Goal: Task Accomplishment & Management: Manage account settings

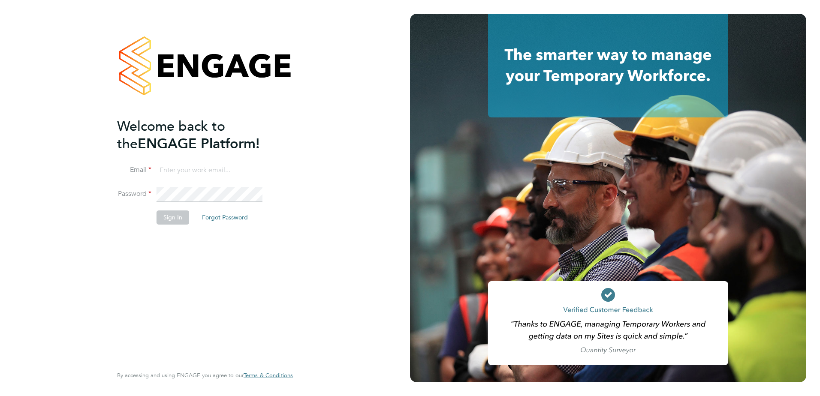
type input "[PERSON_NAME][EMAIL_ADDRESS][DOMAIN_NAME]"
click at [169, 220] on button "Sign In" at bounding box center [173, 218] width 33 height 14
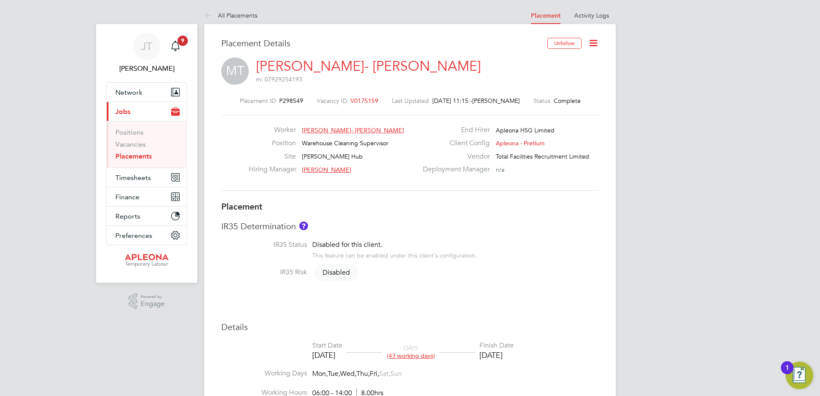
click at [355, 102] on span "V0175159" at bounding box center [364, 101] width 28 height 8
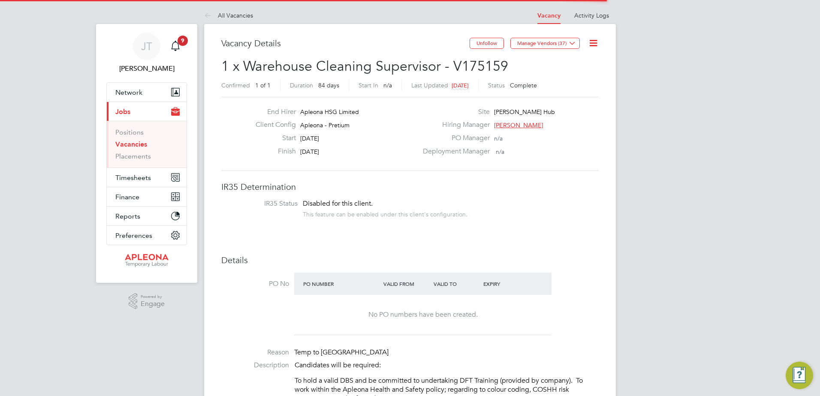
scroll to position [4, 4]
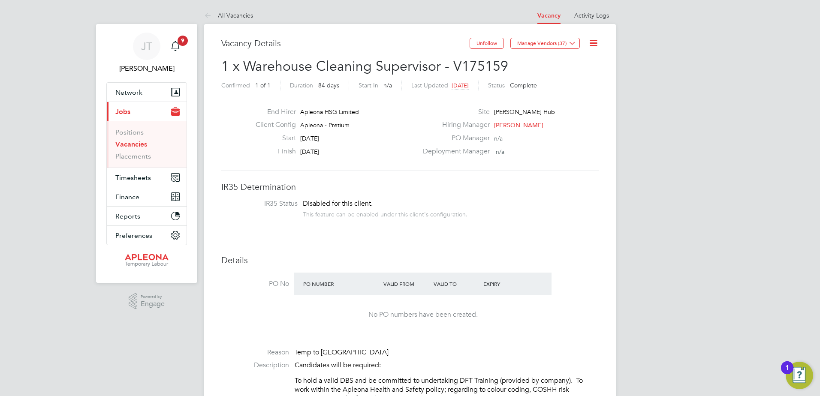
click at [593, 43] on icon at bounding box center [593, 43] width 11 height 11
click at [582, 75] on li "Update Status" at bounding box center [573, 75] width 50 height 12
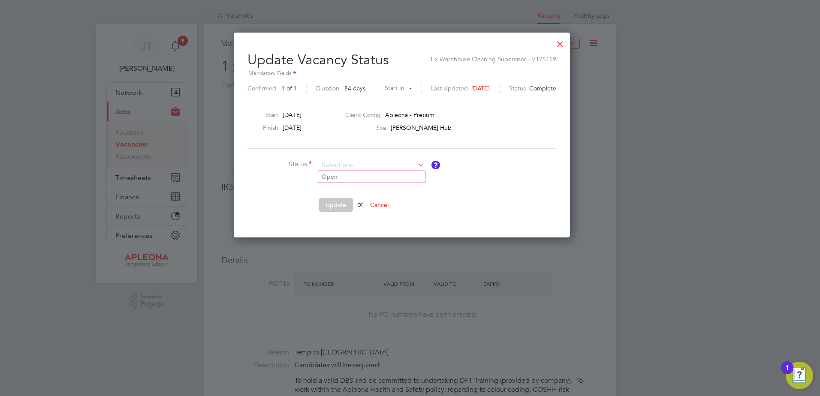
click at [386, 206] on button "Cancel" at bounding box center [379, 205] width 32 height 14
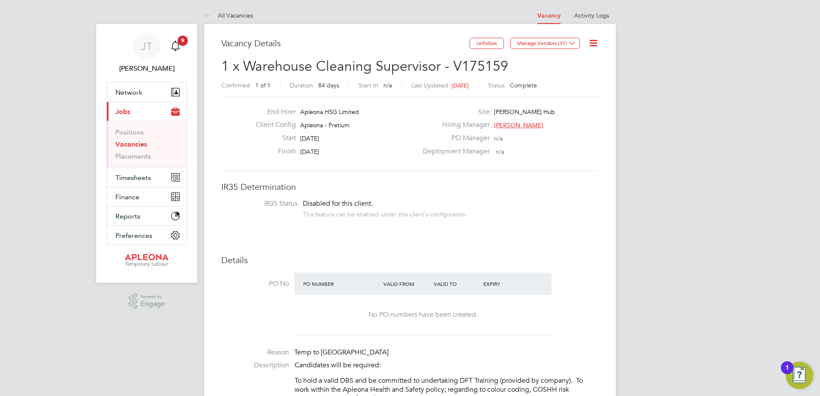
click at [596, 40] on icon at bounding box center [593, 43] width 11 height 11
click at [524, 143] on div "PO Manager n/a" at bounding box center [510, 140] width 184 height 13
click at [132, 155] on link "Placements" at bounding box center [133, 156] width 36 height 8
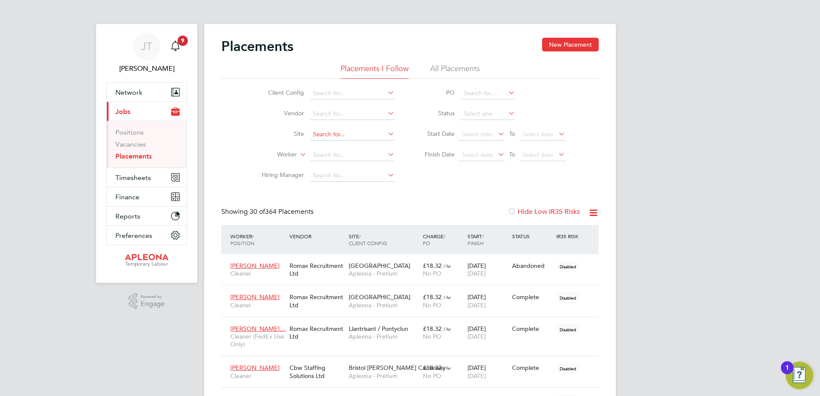
click at [316, 131] on input at bounding box center [352, 135] width 85 height 12
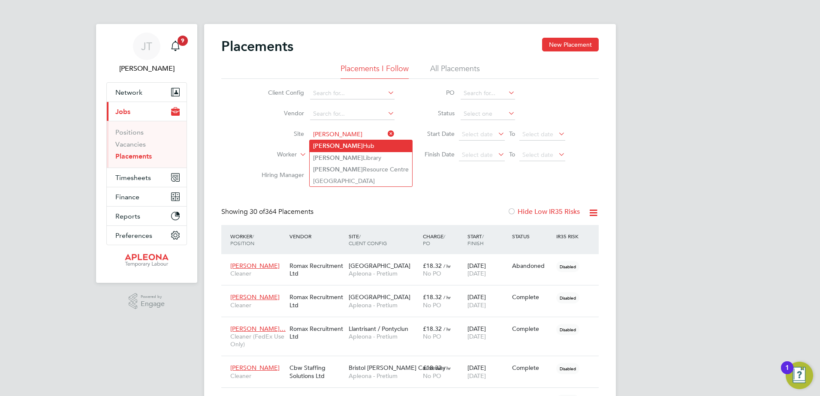
click at [323, 145] on b "Kingsbury" at bounding box center [338, 145] width 50 height 7
type input "[PERSON_NAME] Hub"
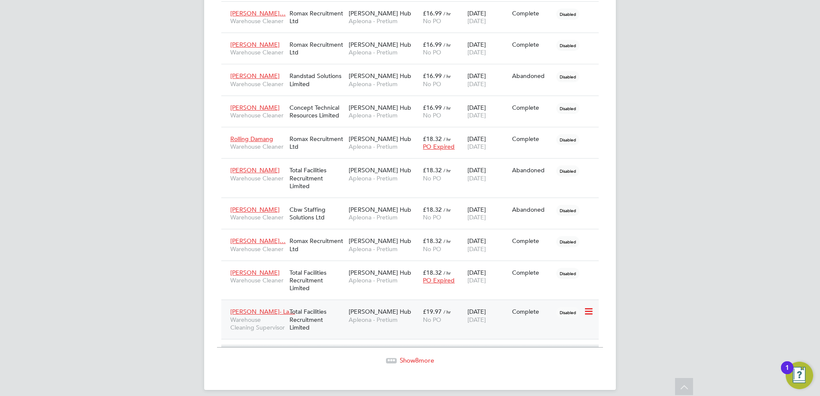
click at [381, 308] on span "[PERSON_NAME] Hub" at bounding box center [380, 312] width 63 height 8
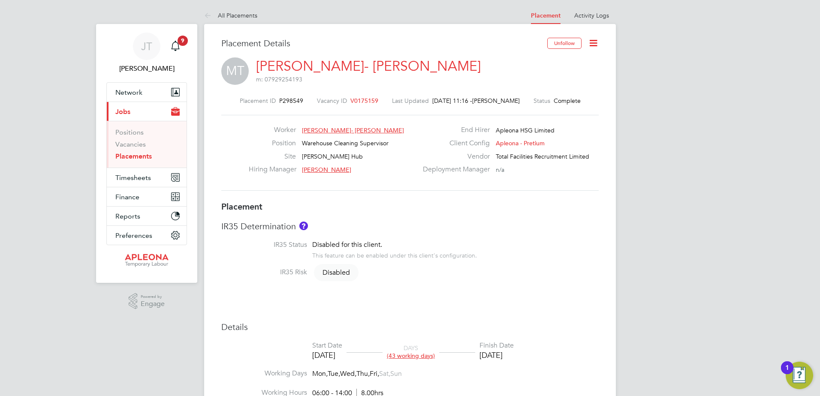
click at [593, 42] on icon at bounding box center [593, 43] width 11 height 11
click at [562, 63] on li "Edit Placement e" at bounding box center [565, 63] width 63 height 12
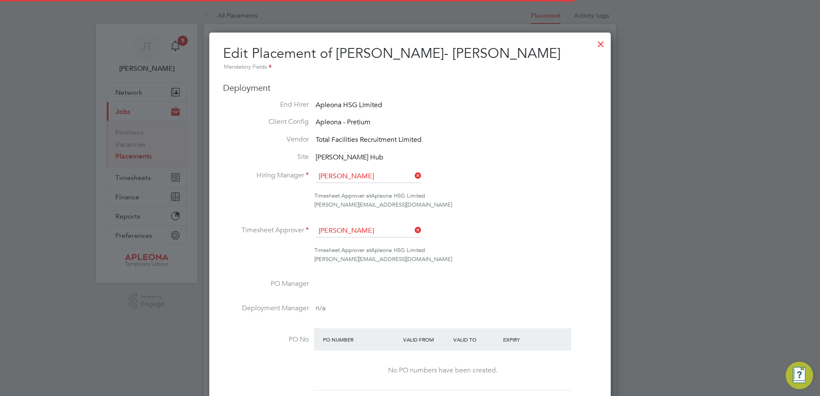
scroll to position [11, 374]
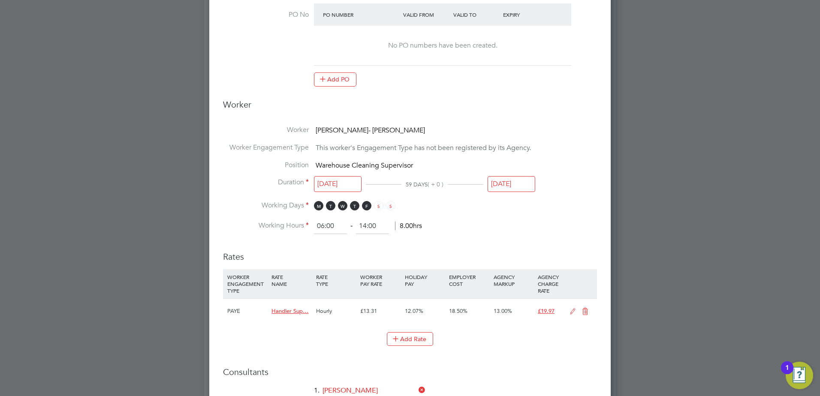
click at [507, 182] on input "[DATE]" at bounding box center [512, 184] width 48 height 16
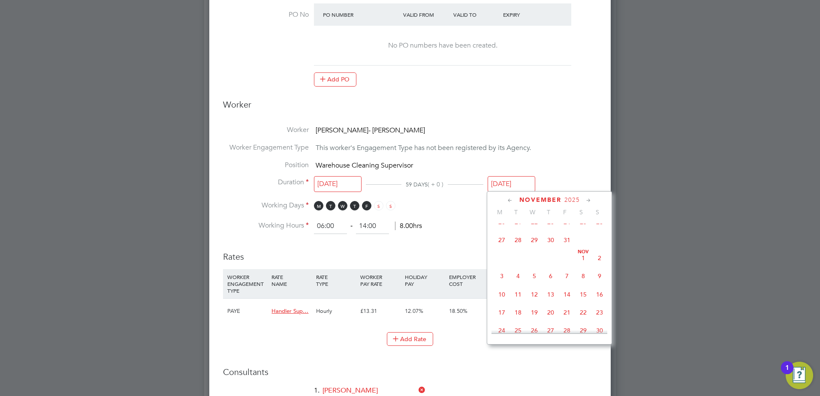
click at [585, 303] on span "15" at bounding box center [583, 295] width 16 height 16
type input "[DATE]"
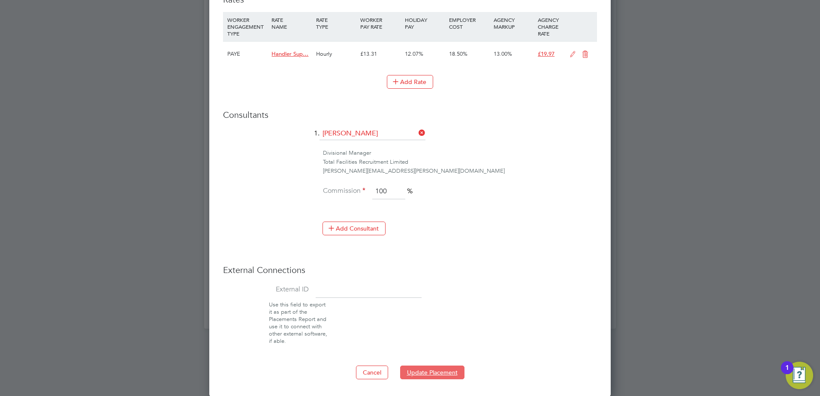
click at [431, 371] on button "Update Placement" at bounding box center [432, 373] width 64 height 14
